Goal: Transaction & Acquisition: Book appointment/travel/reservation

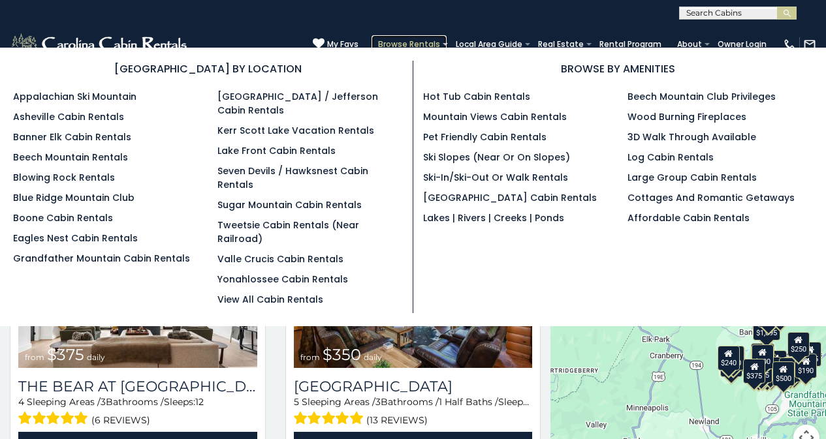
click at [444, 44] on link "Browse Rentals" at bounding box center [408, 44] width 75 height 18
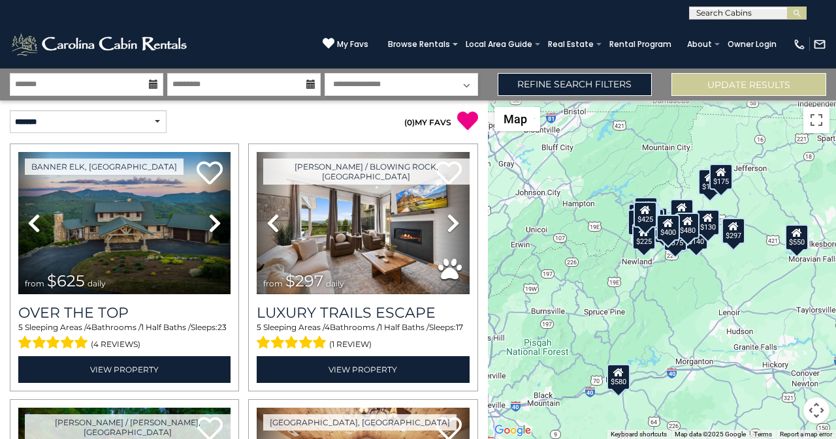
click at [835, 201] on div "$625 $297 $175 $300 $580 $290 $424 $395 $270 $185 $230 $550 $349 $230 $160 $325…" at bounding box center [662, 270] width 348 height 339
click at [835, 247] on div "$625 $297 $175 $300 $580 $290 $424 $395 $270 $185 $230 $550 $349 $230 $160 $325…" at bounding box center [662, 270] width 348 height 339
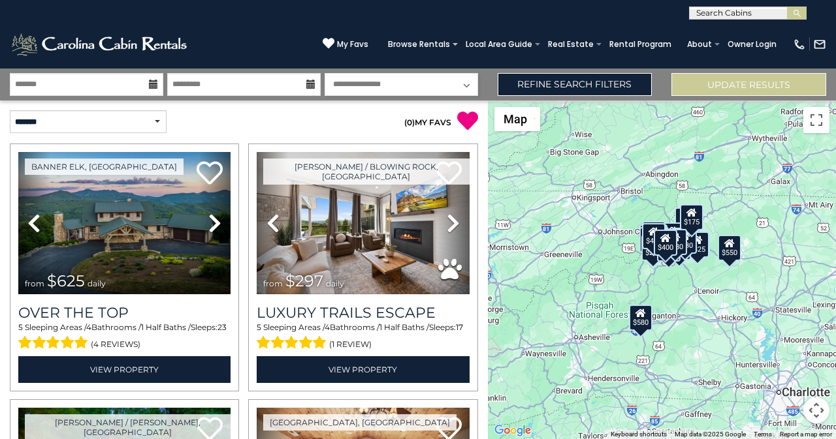
click at [835, 289] on div "$625 $297 $175 $300 $580 $290 $424 $395 $270 $185 $230 $550 $349 $230 $160 $325…" at bounding box center [662, 270] width 348 height 339
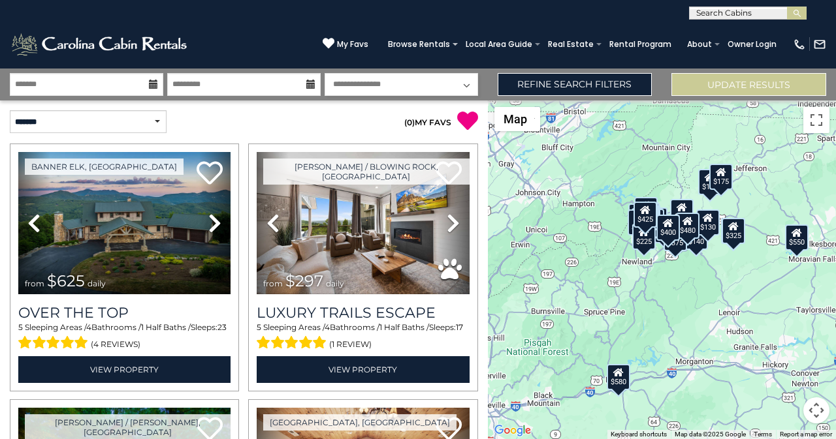
click at [835, 396] on div "$625 $297 $175 $300 $580 $290 $424 $395 $270 $185 $230 $550 $349 $230 $160 $325…" at bounding box center [662, 270] width 348 height 339
click at [340, 76] on select "**********" at bounding box center [400, 84] width 153 height 23
click at [324, 73] on select "**********" at bounding box center [400, 84] width 153 height 23
click at [88, 116] on select "**********" at bounding box center [88, 121] width 157 height 23
select select "**********"
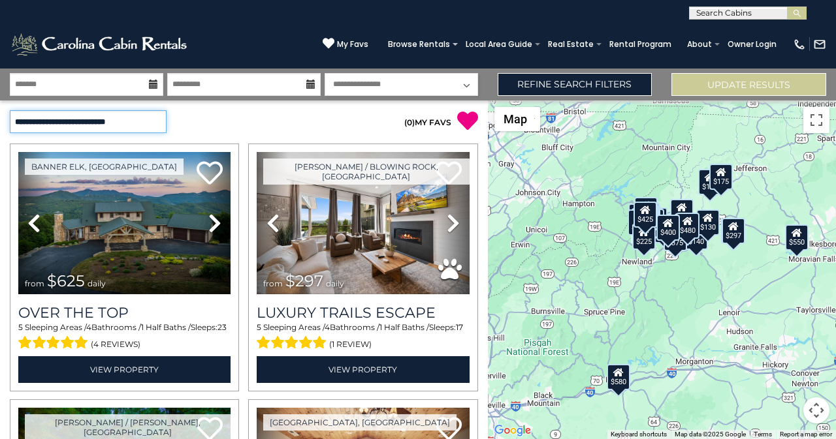
click at [10, 110] on select "**********" at bounding box center [88, 121] width 157 height 23
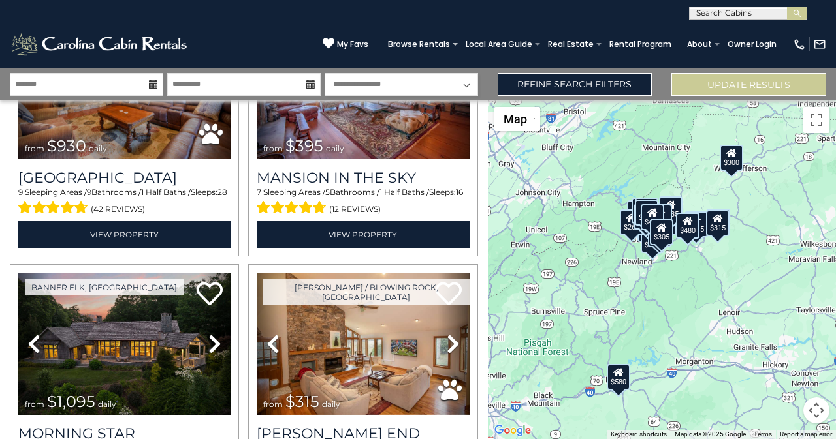
scroll to position [136, 0]
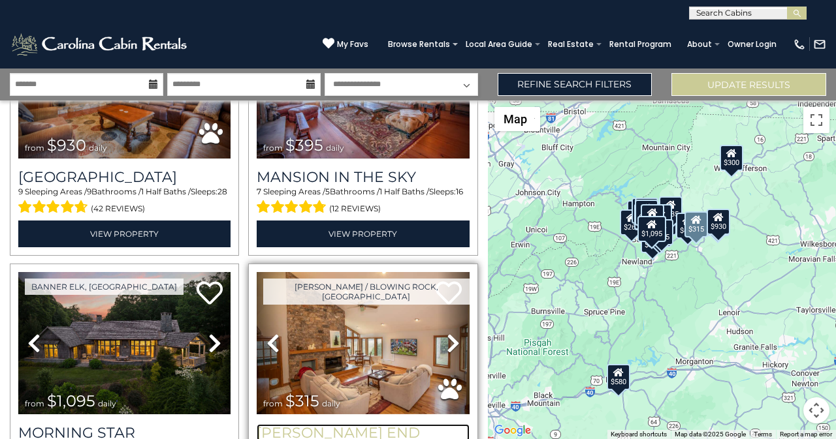
click at [274, 435] on h3 "[PERSON_NAME] End" at bounding box center [363, 433] width 212 height 18
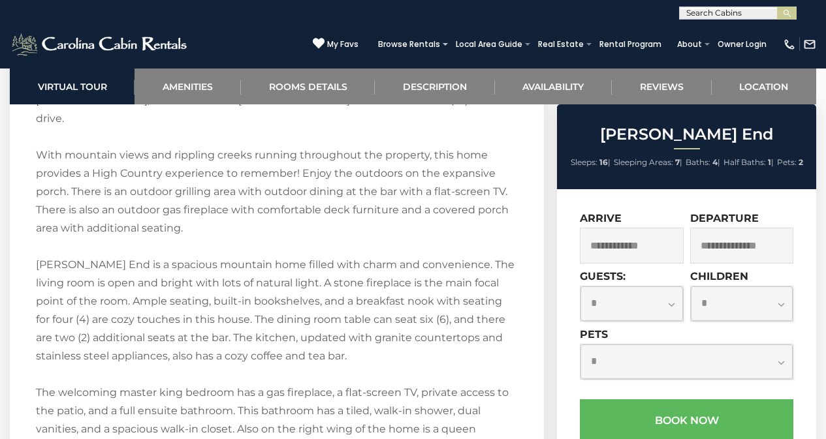
scroll to position [2271, 0]
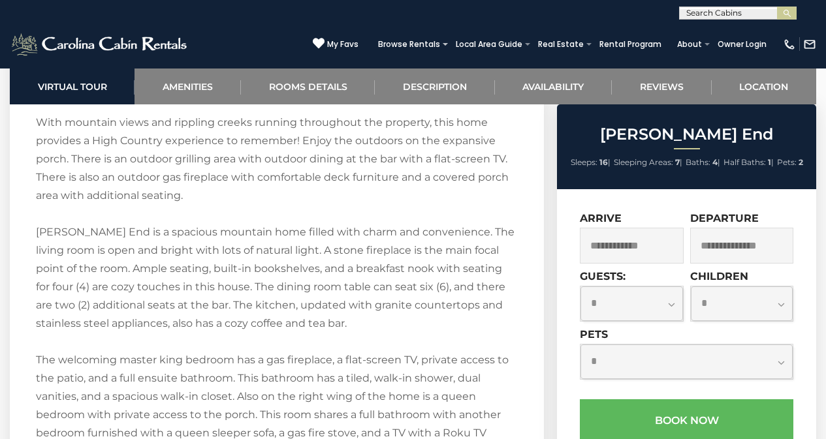
click at [602, 334] on label "Pets" at bounding box center [594, 334] width 28 height 12
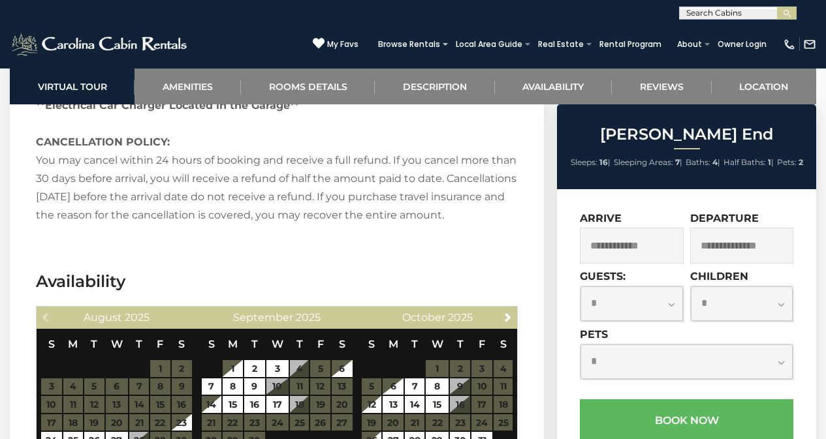
scroll to position [3024, 0]
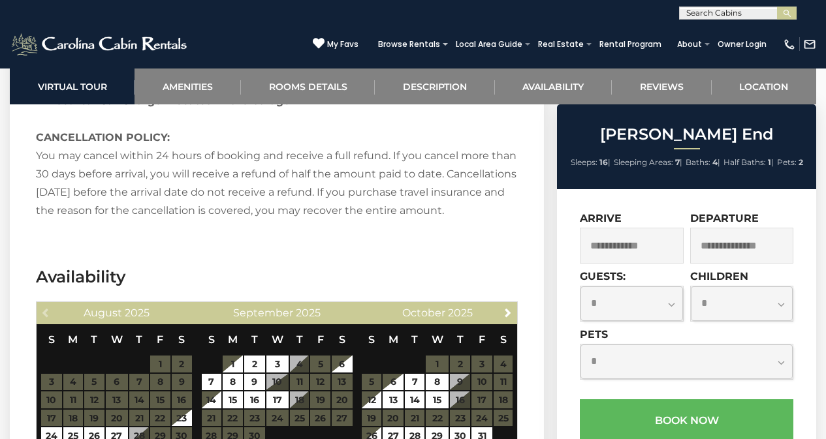
click at [701, 276] on label "Children" at bounding box center [719, 276] width 58 height 12
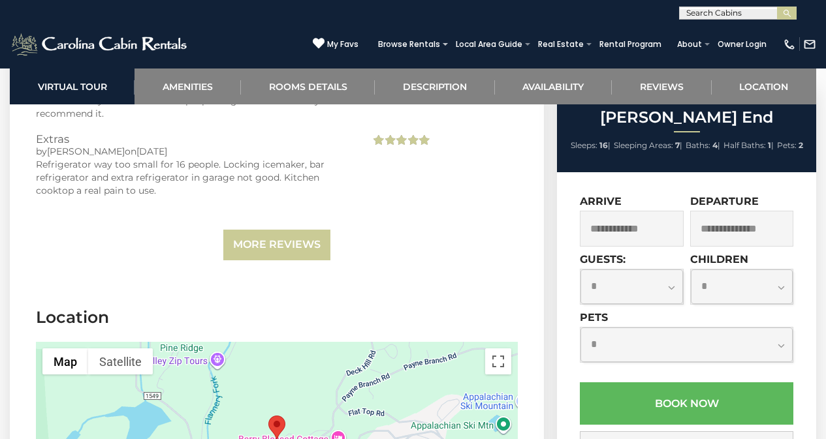
scroll to position [3830, 0]
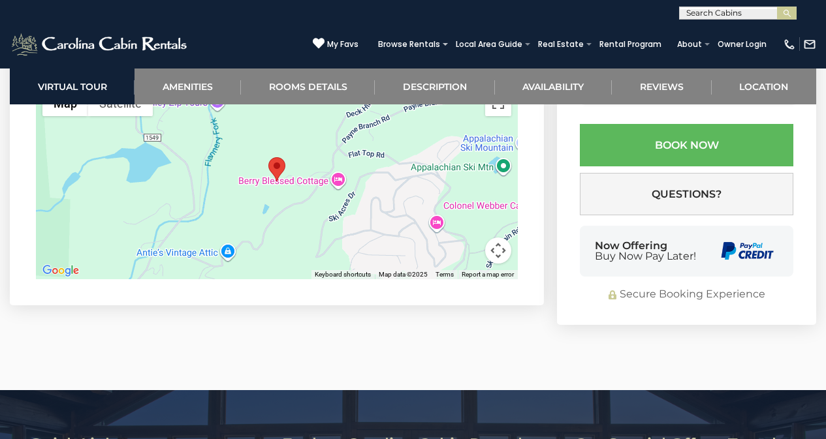
scroll to position [4015, 0]
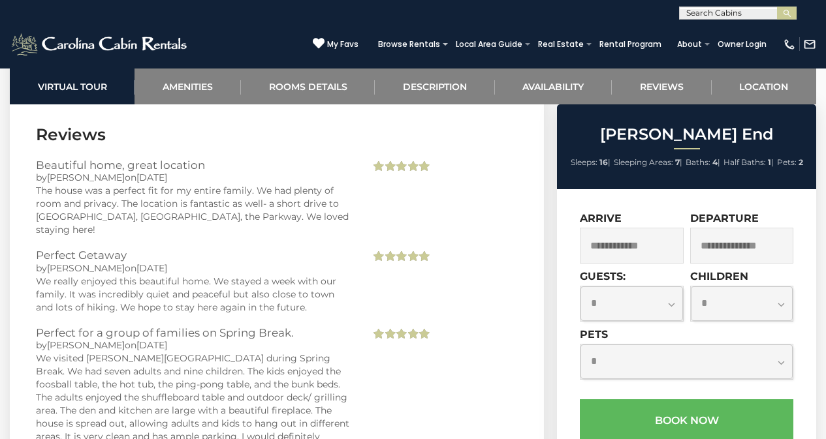
scroll to position [3332, 0]
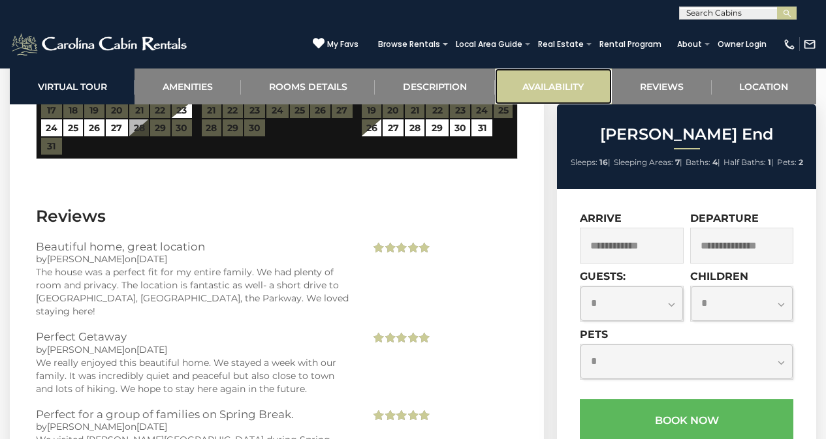
click at [601, 91] on link "Availability" at bounding box center [553, 87] width 117 height 36
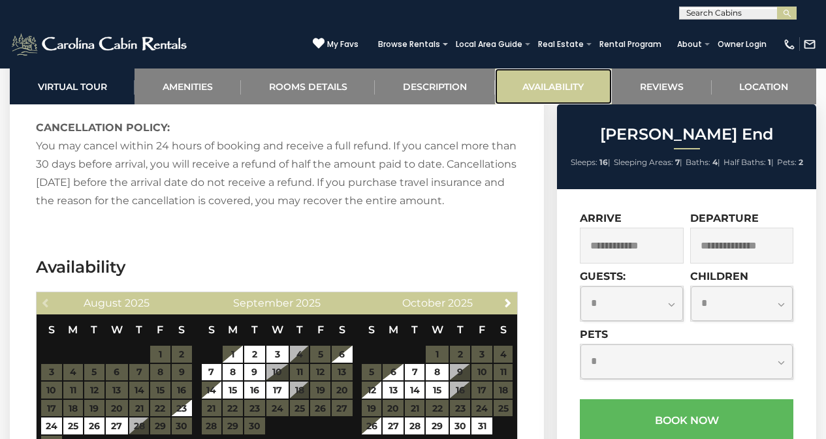
scroll to position [3005, 0]
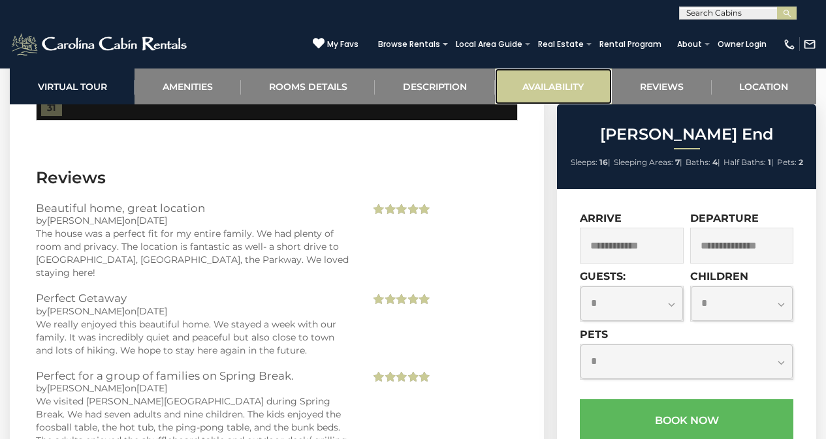
click at [495, 69] on link "Availability" at bounding box center [553, 87] width 117 height 36
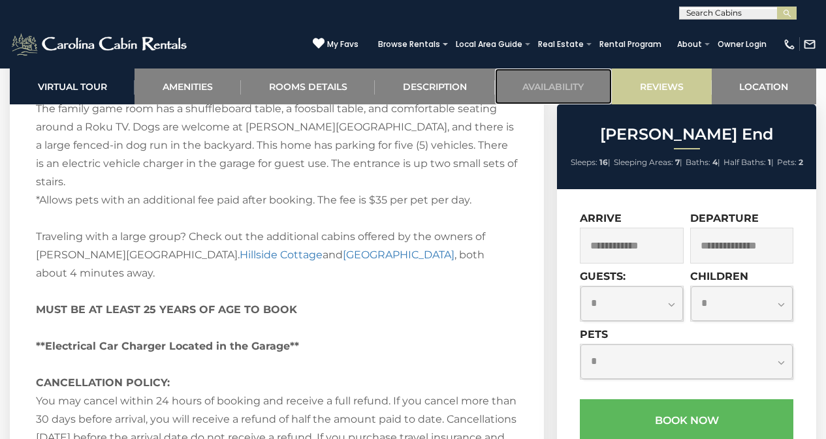
scroll to position [2760, 0]
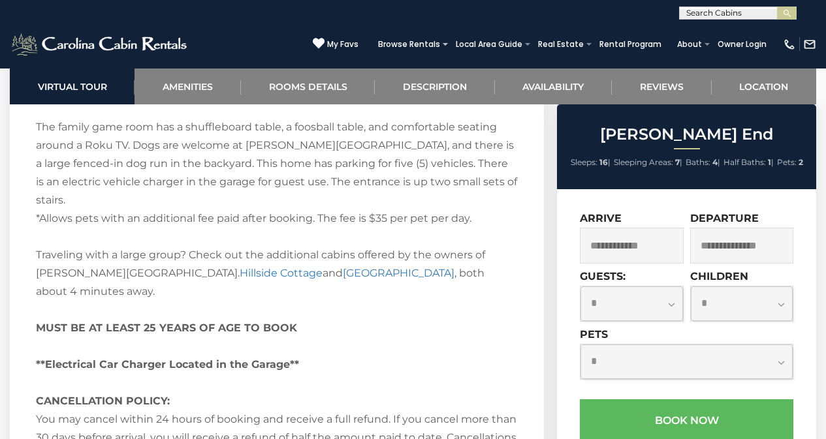
click at [711, 34] on div "My Favs Browse Rentals Local Area Guide Activities & Attractions Area Map Drivi…" at bounding box center [564, 44] width 503 height 31
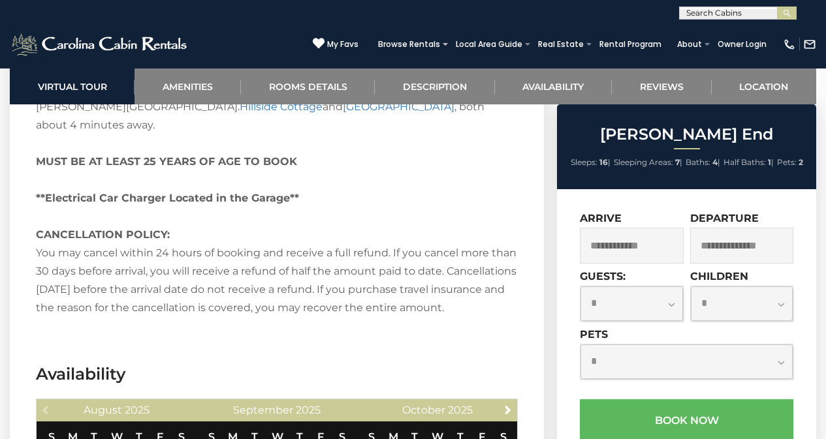
scroll to position [2909, 0]
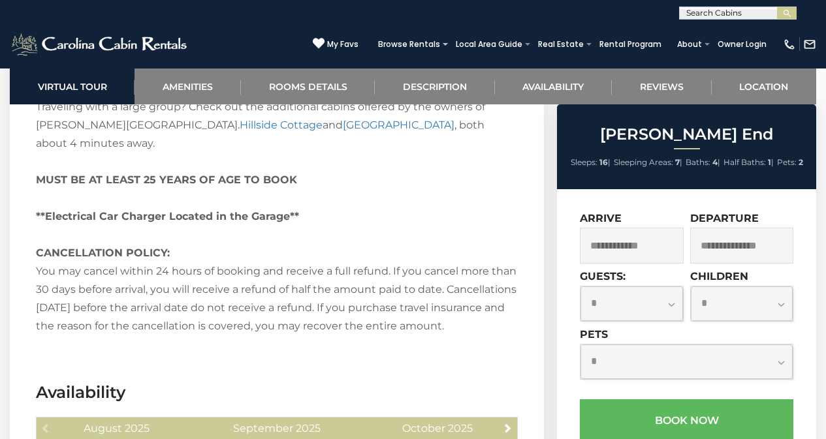
click at [622, 65] on div "(828) 295-6000 My Favs Browse Rentals Local Area Guide Activities & Attractions…" at bounding box center [413, 44] width 826 height 49
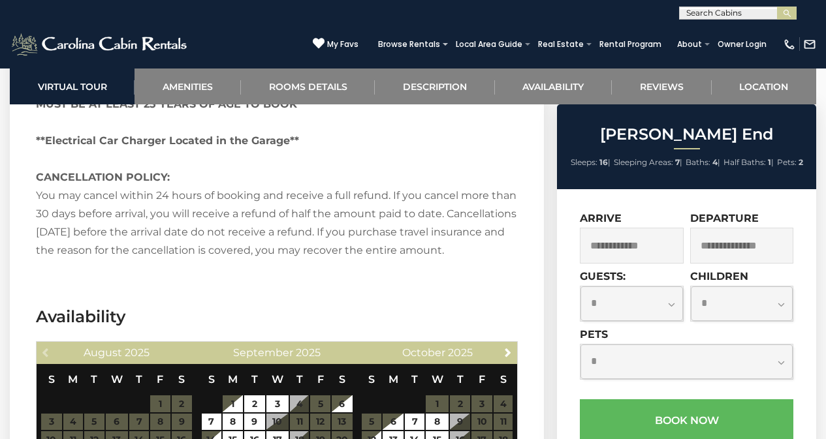
scroll to position [2987, 0]
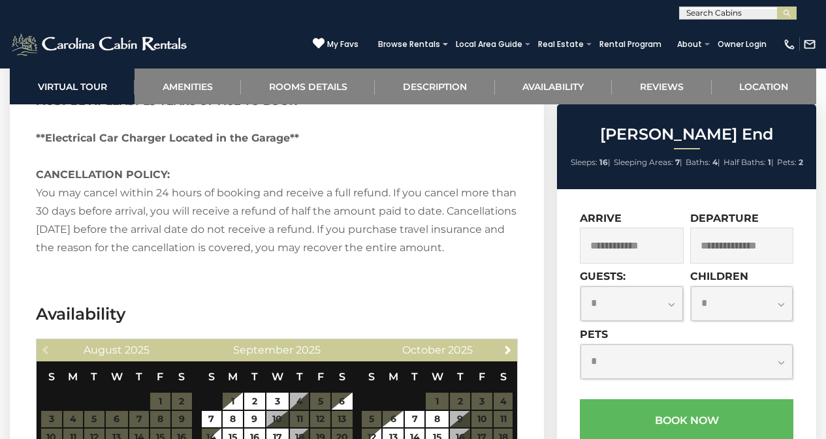
click at [560, 261] on div "**********" at bounding box center [686, 394] width 259 height 411
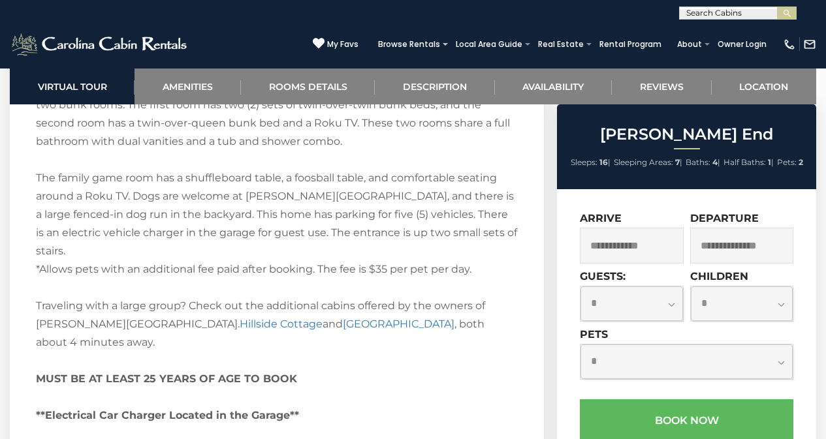
scroll to position [2685, 0]
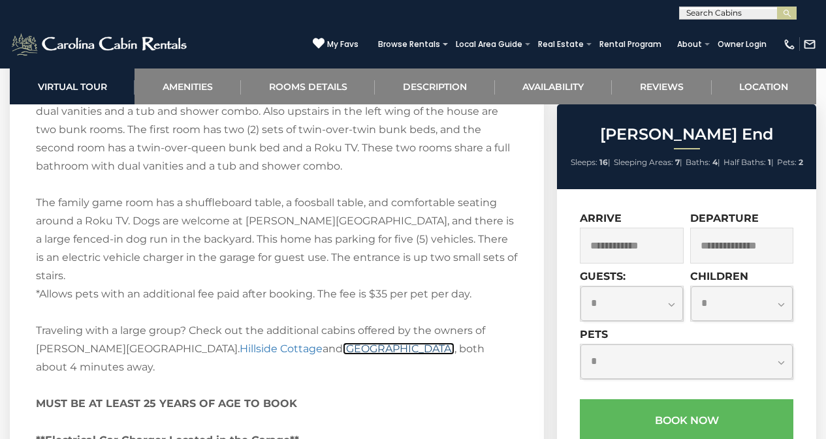
click at [343, 343] on link "Hillside Haven" at bounding box center [399, 349] width 112 height 12
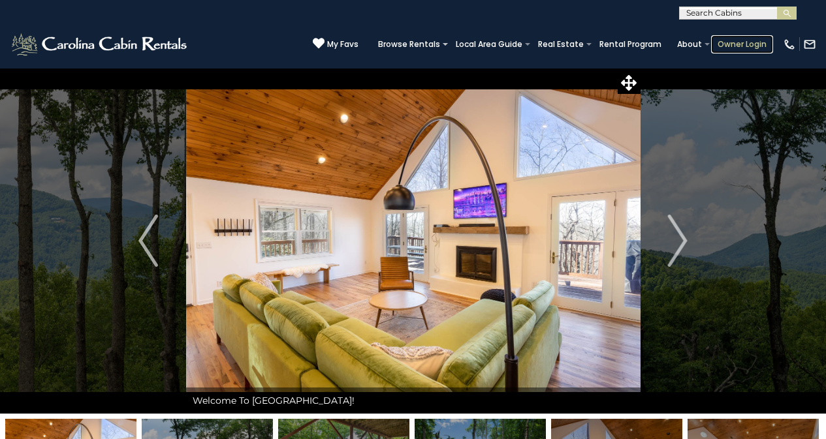
click at [724, 37] on link "Owner Login" at bounding box center [742, 44] width 62 height 18
